Goal: Task Accomplishment & Management: Use online tool/utility

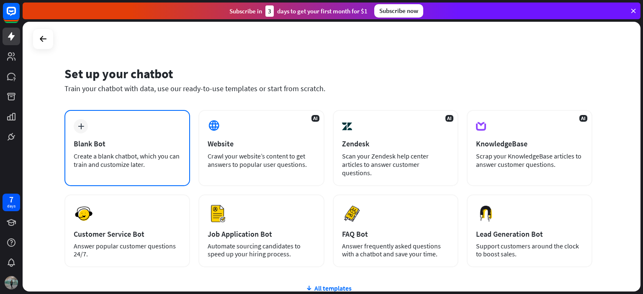
click at [111, 155] on div "Create a blank chatbot, which you can train and customize later." at bounding box center [127, 160] width 107 height 17
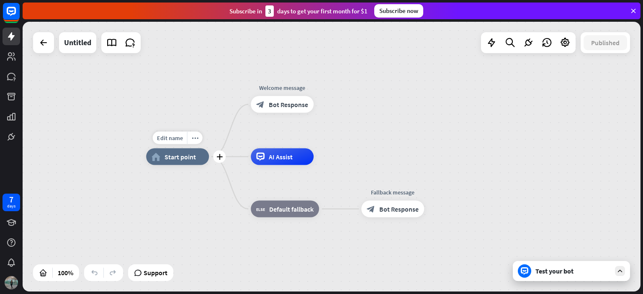
click at [168, 159] on span "Start point" at bounding box center [180, 157] width 31 height 8
click at [302, 164] on div "AI Assist" at bounding box center [282, 157] width 63 height 17
click at [285, 107] on span "Bot Response" at bounding box center [288, 105] width 39 height 8
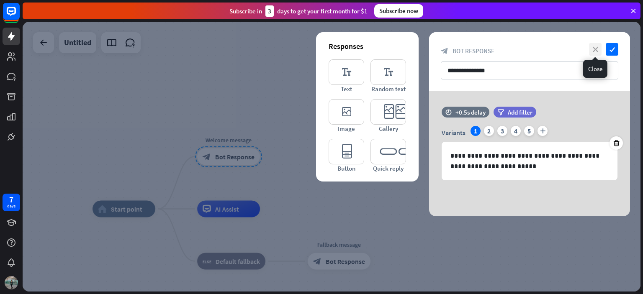
click at [593, 50] on icon "close" at bounding box center [595, 49] width 13 height 13
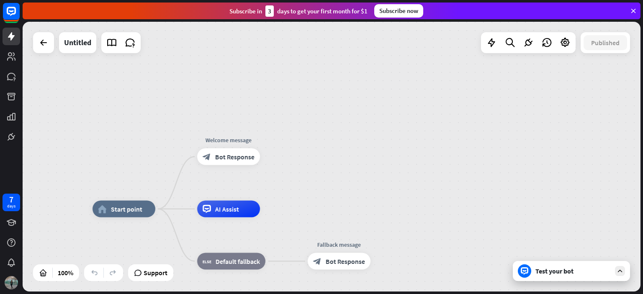
click at [565, 270] on div "Test your bot" at bounding box center [573, 271] width 75 height 8
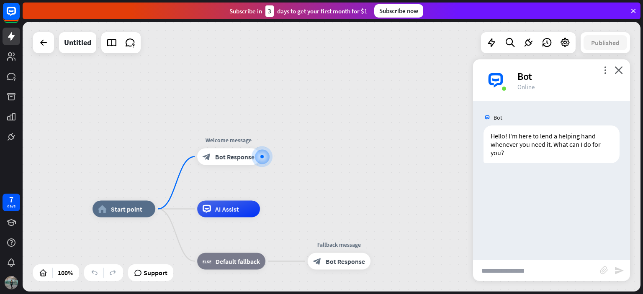
click at [565, 271] on input "text" at bounding box center [536, 271] width 127 height 21
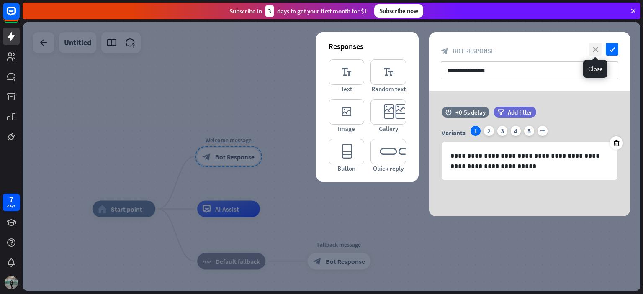
click at [596, 47] on icon "close" at bounding box center [595, 49] width 13 height 13
